Goal: Information Seeking & Learning: Learn about a topic

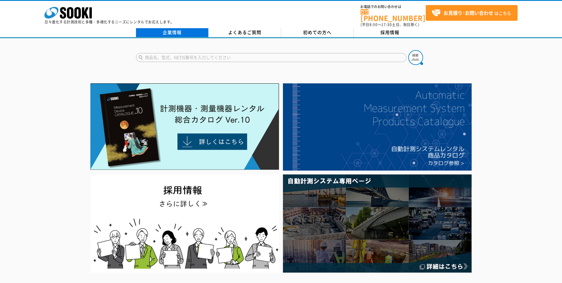
click at [191, 31] on link "企業情報" at bounding box center [172, 32] width 73 height 9
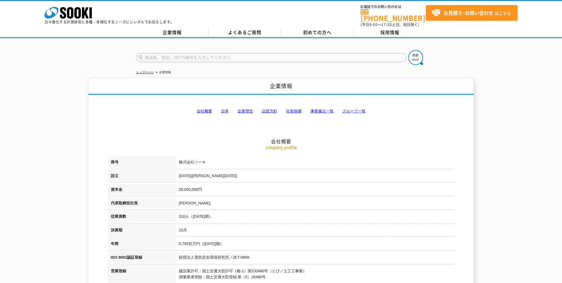
click at [225, 109] on link "沿革" at bounding box center [225, 111] width 8 height 4
click at [171, 28] on link "企業情報" at bounding box center [172, 32] width 73 height 9
